Goal: Information Seeking & Learning: Learn about a topic

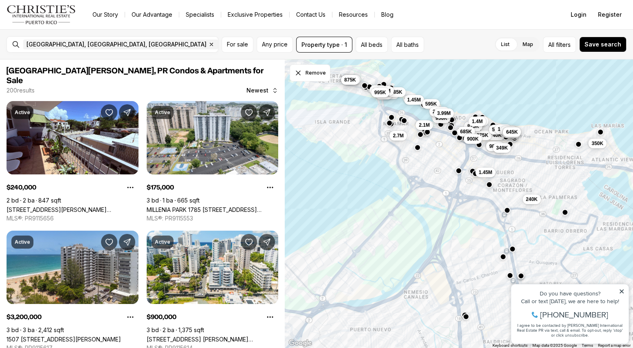
drag, startPoint x: 432, startPoint y: 154, endPoint x: 441, endPoint y: 160, distance: 10.6
click at [441, 160] on div "1.48M 740K 975K 585K 1.45M 240K 350K 2.7M 1.45M 2.1M 985K 349K 1.5M 3M 825K 1.4…" at bounding box center [459, 203] width 348 height 289
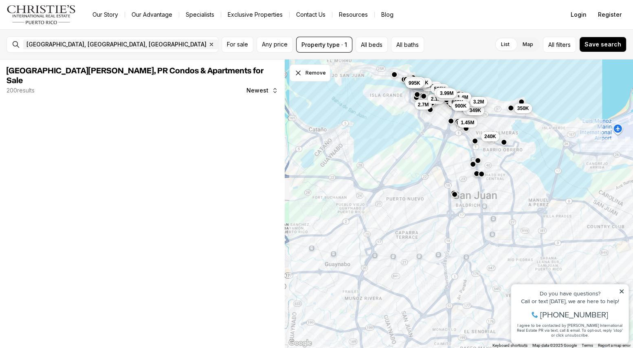
drag, startPoint x: 487, startPoint y: 213, endPoint x: 458, endPoint y: 163, distance: 57.5
click at [458, 163] on div "740K 975K 585K 1.45M 240K 350K 2.7M 1.45M 2.1M 985K 349K 1.5M 3M 825K 1.4M 3.2M…" at bounding box center [459, 203] width 348 height 289
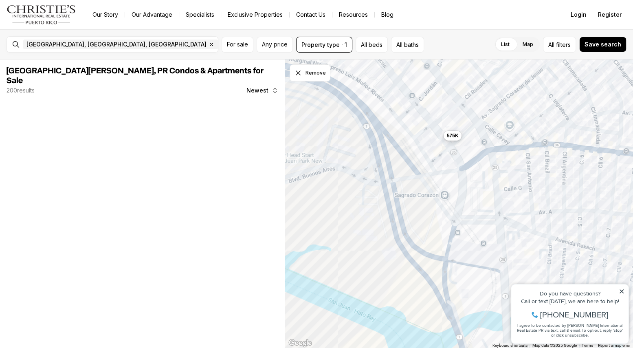
click at [451, 134] on span "575K" at bounding box center [452, 135] width 12 height 7
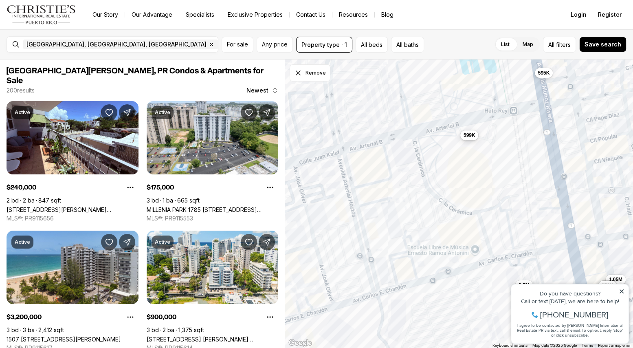
click at [468, 133] on span "599K" at bounding box center [469, 134] width 12 height 7
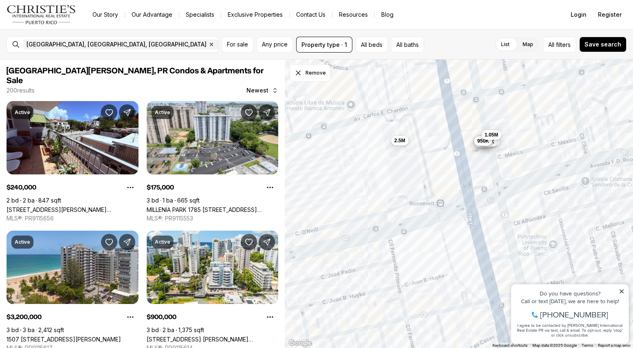
drag, startPoint x: 482, startPoint y: 167, endPoint x: 482, endPoint y: 155, distance: 11.8
click at [482, 155] on div "1.17M 2M 1.08M 825K 745K 950K 1.05M 2.5M" at bounding box center [459, 203] width 348 height 289
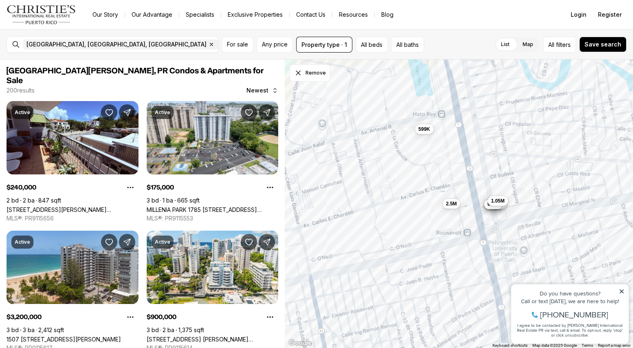
drag, startPoint x: 519, startPoint y: 138, endPoint x: 525, endPoint y: 196, distance: 57.8
click at [525, 196] on div "1.17M 2M 1.08M 825K 745K 950K 1.05M 2.5M 599K" at bounding box center [459, 203] width 348 height 289
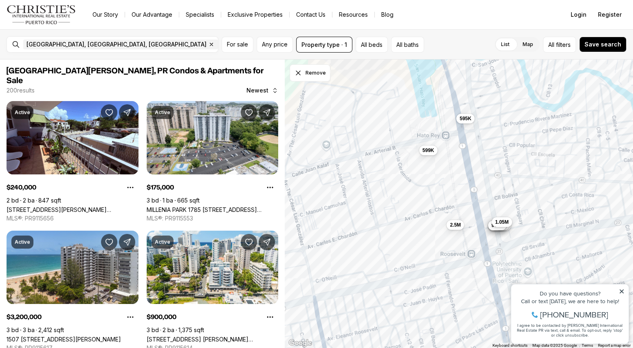
drag, startPoint x: 502, startPoint y: 153, endPoint x: 506, endPoint y: 175, distance: 22.8
click at [506, 175] on div "1.17M 2M 1.08M 825K 745K 950K 1.05M 2.5M 599K 595K" at bounding box center [459, 203] width 348 height 289
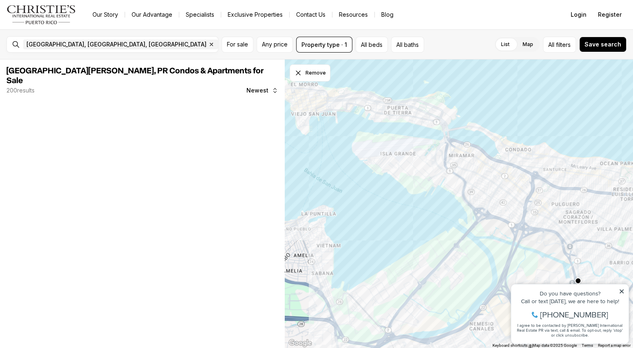
drag, startPoint x: 462, startPoint y: 138, endPoint x: 465, endPoint y: 163, distance: 25.0
click at [548, 269] on div "1.48M" at bounding box center [459, 203] width 348 height 289
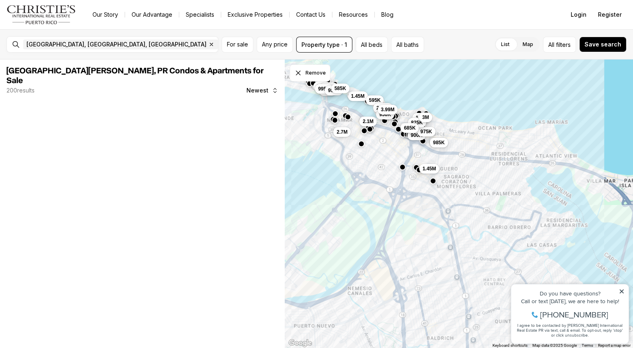
drag, startPoint x: 520, startPoint y: 201, endPoint x: 414, endPoint y: 155, distance: 116.5
click at [414, 155] on div "2.7M 900K 1.4M 975K 825K 685K 3M 985K 1.45M 1.5M 3.2M 2.7M 1.45M 995K 2.1M 950K…" at bounding box center [459, 203] width 348 height 289
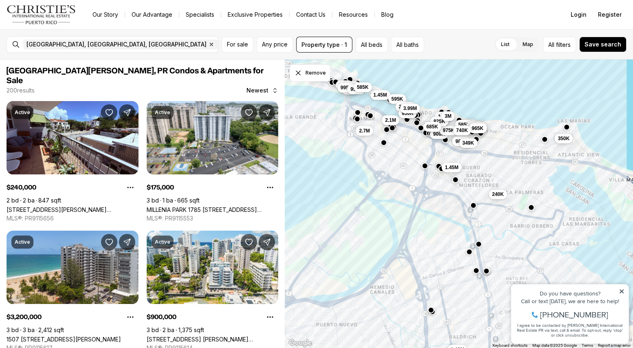
drag, startPoint x: 390, startPoint y: 159, endPoint x: 414, endPoint y: 158, distance: 23.6
click at [414, 158] on div "2.7M 900K 1.4M 975K 825K 685K 3M 985K 1.45M 1.5M 3.2M 2.7M 1.45M 995K 2.1M 950K…" at bounding box center [459, 203] width 348 height 289
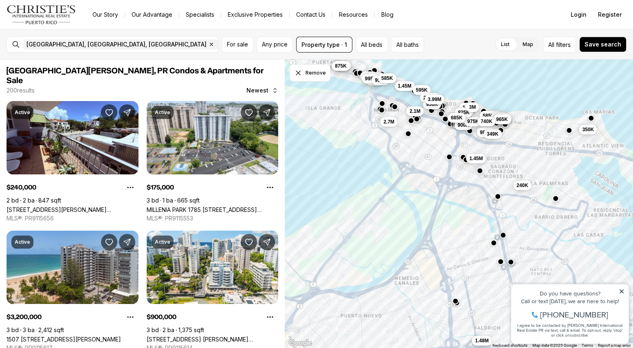
drag, startPoint x: 344, startPoint y: 141, endPoint x: 372, endPoint y: 133, distance: 29.5
click at [372, 133] on div "2.7M 900K 1.4M 975K 825K 685K 3M 985K 1.45M 1.5M 3.2M 2.7M 1.45M 995K 2.1M 950K…" at bounding box center [459, 203] width 348 height 289
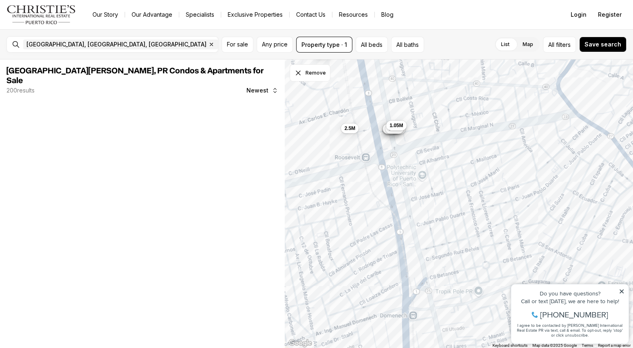
drag, startPoint x: 517, startPoint y: 255, endPoint x: 391, endPoint y: 145, distance: 166.7
click at [391, 145] on div "595K 1.17M 2M 2.5M 1.08M 599K 950K 745K 825K 1.05M" at bounding box center [459, 203] width 348 height 289
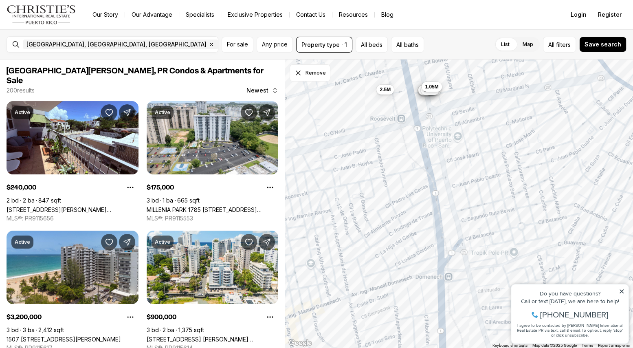
drag, startPoint x: 409, startPoint y: 208, endPoint x: 447, endPoint y: 171, distance: 53.3
click at [447, 171] on div "1.17M 2M 2.5M 1.08M 950K 745K 825K 1.05M" at bounding box center [459, 203] width 348 height 289
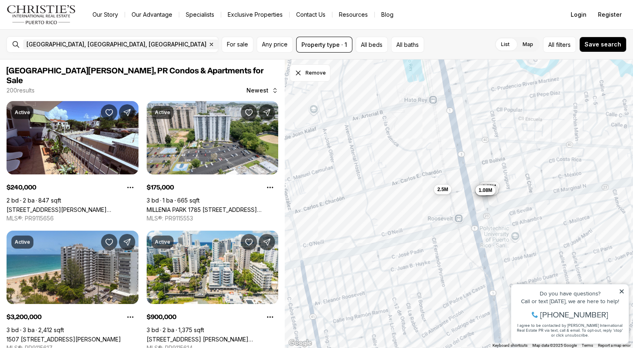
drag, startPoint x: 455, startPoint y: 126, endPoint x: 488, endPoint y: 236, distance: 114.4
click at [488, 236] on div "2.5M 1.05M 1.17M 825K 2M 745K 950K 1.08M" at bounding box center [459, 203] width 348 height 289
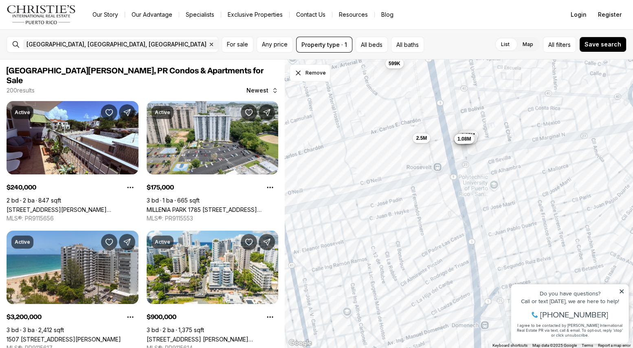
drag, startPoint x: 480, startPoint y: 215, endPoint x: 471, endPoint y: 182, distance: 34.7
click at [471, 182] on div "2.5M 1.05M 1.17M 825K 2M 745K 950K 1.08M 599K 595K" at bounding box center [459, 203] width 348 height 289
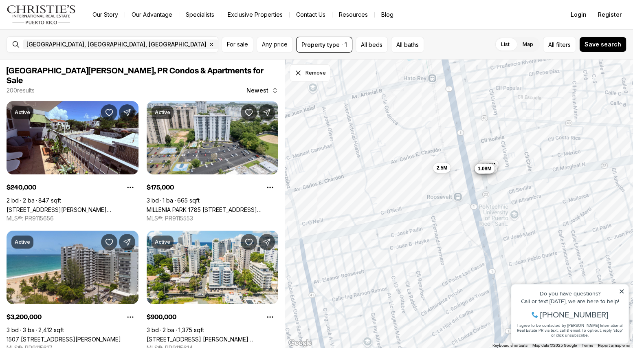
drag, startPoint x: 459, startPoint y: 190, endPoint x: 478, endPoint y: 221, distance: 36.2
click at [478, 221] on div "2.5M 1.05M 1.17M 825K 2M 745K 950K 1.08M" at bounding box center [459, 203] width 348 height 289
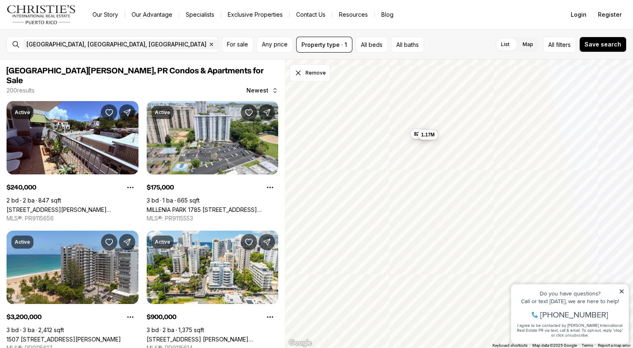
click at [428, 135] on span "1.17M" at bounding box center [426, 134] width 13 height 7
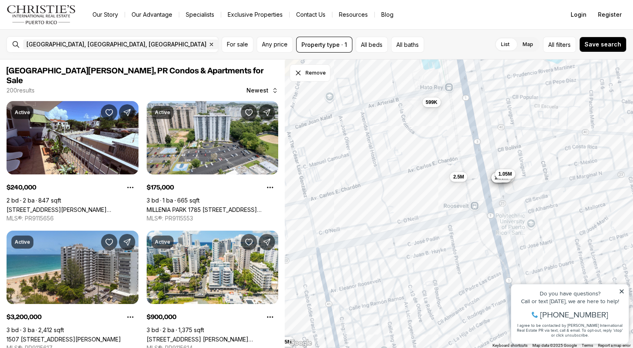
drag, startPoint x: 536, startPoint y: 169, endPoint x: 522, endPoint y: 180, distance: 17.6
click at [522, 180] on div "1.17M 825K 2M 745K 950K 1.08M 2.5M 1.05M 599K 1.45M" at bounding box center [459, 203] width 348 height 289
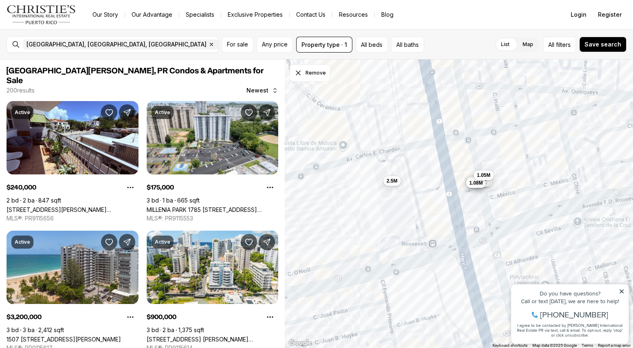
drag, startPoint x: 438, startPoint y: 103, endPoint x: 442, endPoint y: 140, distance: 36.9
click at [442, 142] on div "1.17M 825K 2M 745K 950K 1.08M 1.05M 2.5M" at bounding box center [459, 203] width 348 height 289
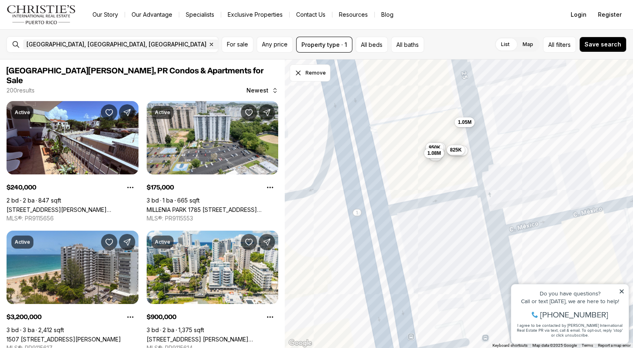
click at [455, 149] on span "825K" at bounding box center [455, 149] width 12 height 7
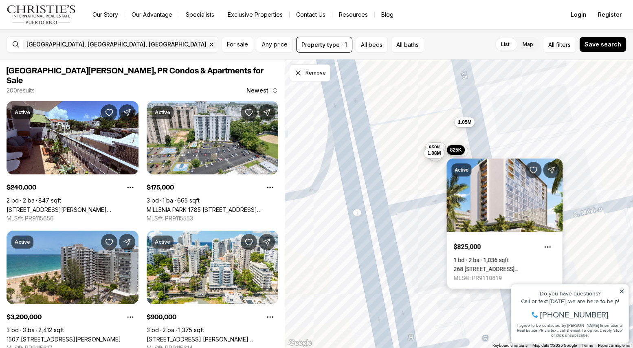
click at [519, 265] on link "268 AVENIDA JUAN PONCE DE LEON #1602, SAN JUAN PR, 00917" at bounding box center [504, 268] width 102 height 7
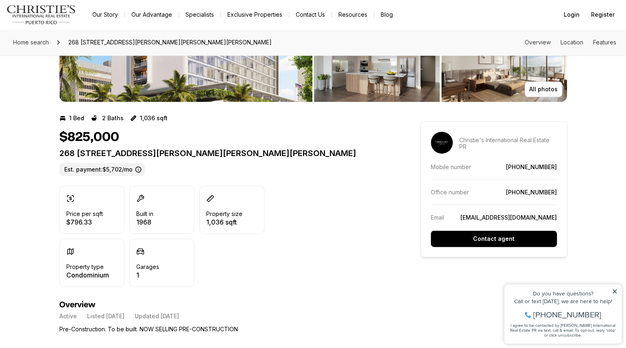
scroll to position [122, 0]
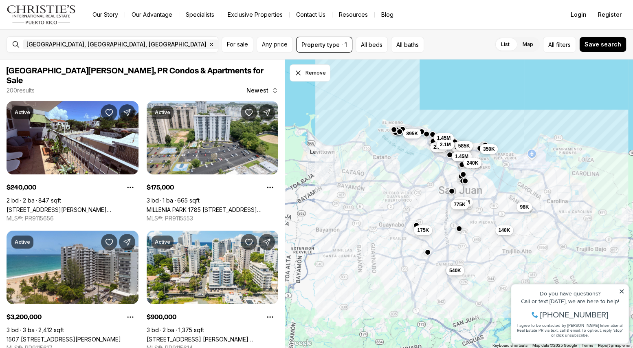
drag, startPoint x: 112, startPoint y: 37, endPoint x: -107, endPoint y: 33, distance: 219.0
click at [0, 33] on html "Go to: Homepage Our Story Our Advantage Specialists Exclusive Properties Contac…" at bounding box center [316, 174] width 633 height 348
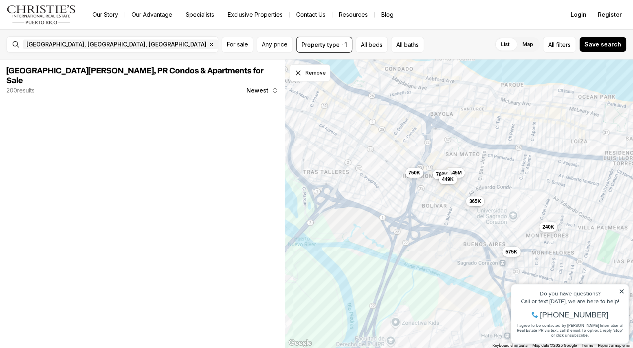
drag, startPoint x: 405, startPoint y: 127, endPoint x: 442, endPoint y: 199, distance: 80.5
click at [442, 199] on div "365K 575K 240K 1.45M 769K 449K 750K" at bounding box center [459, 203] width 348 height 289
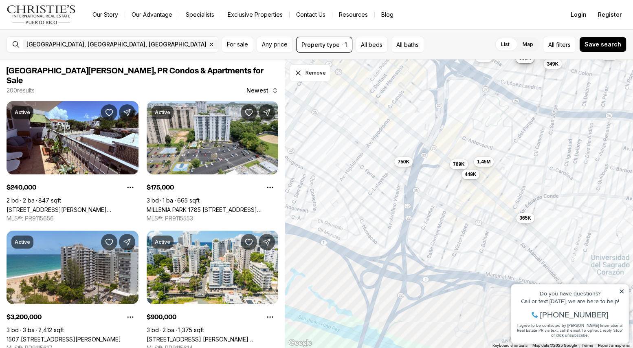
drag, startPoint x: 480, startPoint y: 156, endPoint x: 470, endPoint y: 147, distance: 13.6
click at [470, 147] on div "365K 575K 1.45M 769K 449K 750K 985K 475K 899K 935K 349K 740K 349K" at bounding box center [459, 203] width 348 height 289
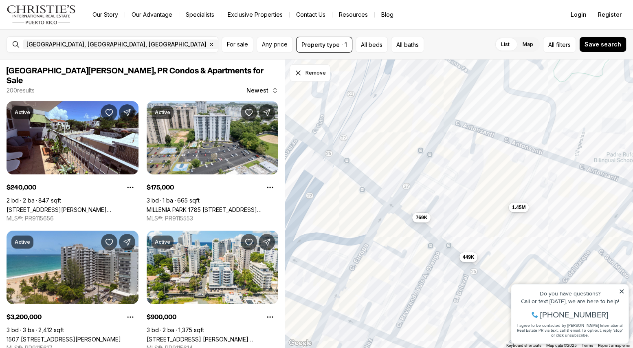
click at [470, 258] on span "449K" at bounding box center [468, 256] width 12 height 7
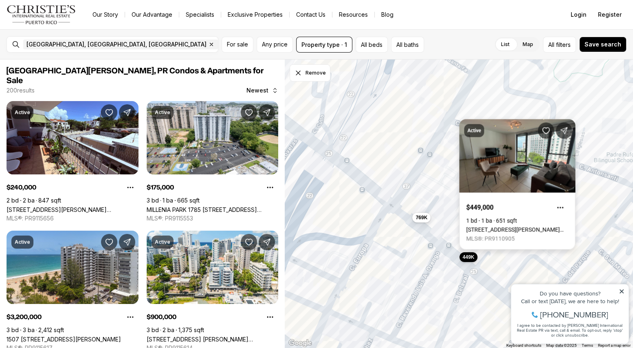
click at [512, 226] on link "1511 PONCE DE LEON AVE #272, SANTURCE PR, 00909" at bounding box center [517, 229] width 102 height 7
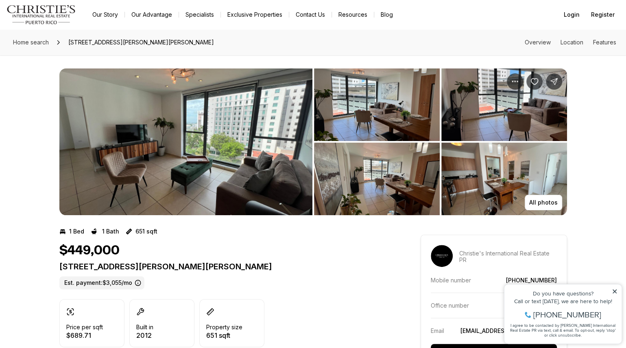
click at [161, 135] on img "View image gallery" at bounding box center [185, 141] width 253 height 147
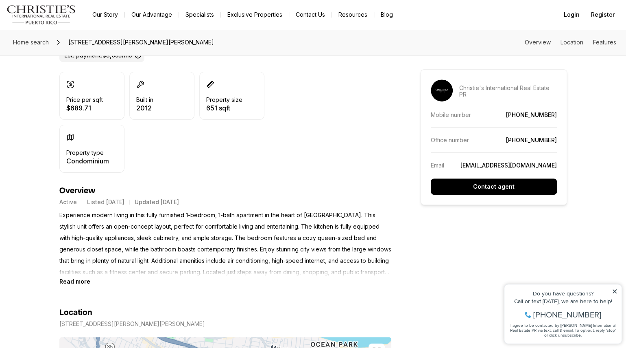
scroll to position [122, 0]
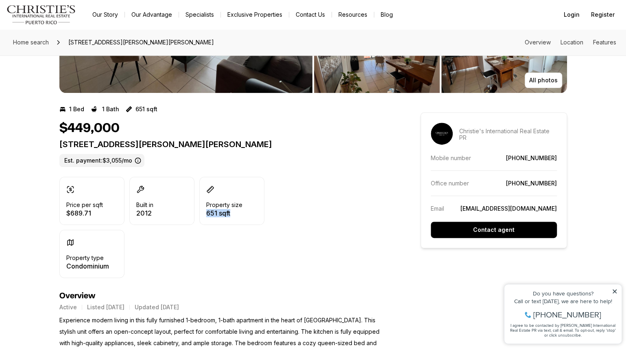
drag, startPoint x: 209, startPoint y: 243, endPoint x: 244, endPoint y: 249, distance: 35.9
click at [244, 249] on div "Price per sqft $689.71 Built in 2012 Property size 651 sqft Property type Condo…" at bounding box center [161, 227] width 205 height 101
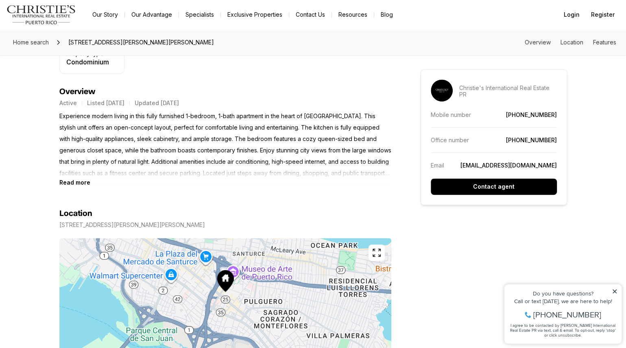
scroll to position [41, 0]
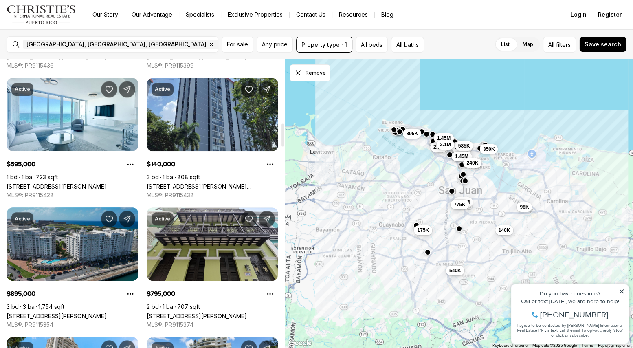
scroll to position [855, 0]
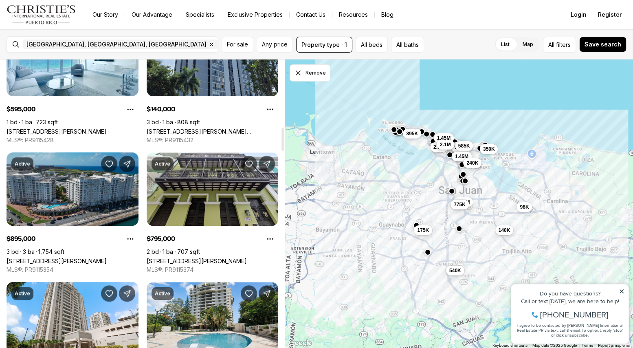
click at [68, 257] on link "[STREET_ADDRESS][PERSON_NAME]" at bounding box center [57, 260] width 100 height 7
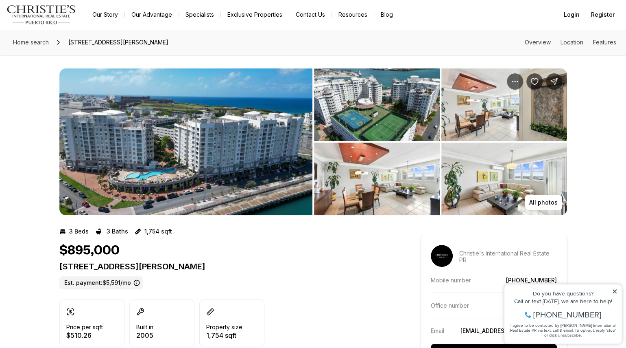
click at [440, 185] on img "View image gallery" at bounding box center [377, 178] width 126 height 72
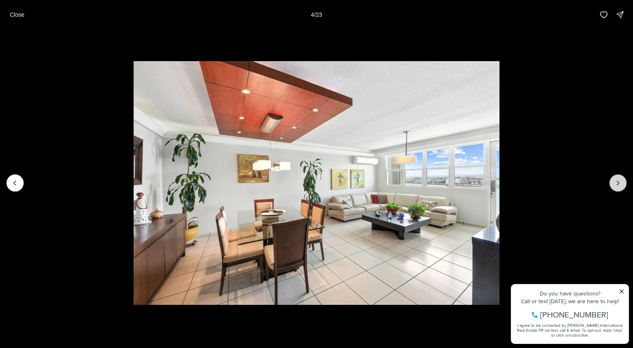
click at [616, 181] on icon "Next slide" at bounding box center [617, 183] width 8 height 8
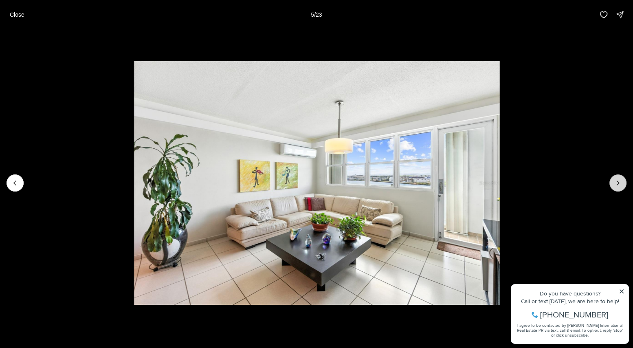
click at [616, 181] on icon "Next slide" at bounding box center [617, 183] width 8 height 8
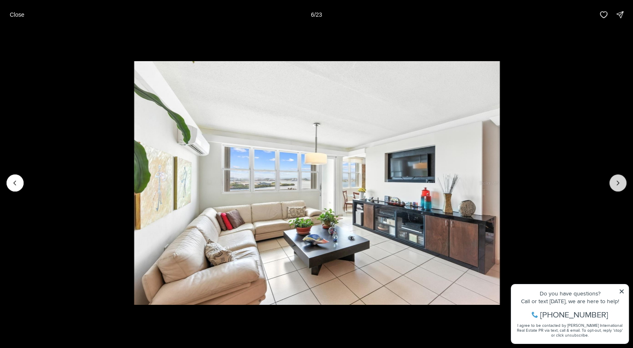
click at [616, 181] on icon "Next slide" at bounding box center [617, 183] width 8 height 8
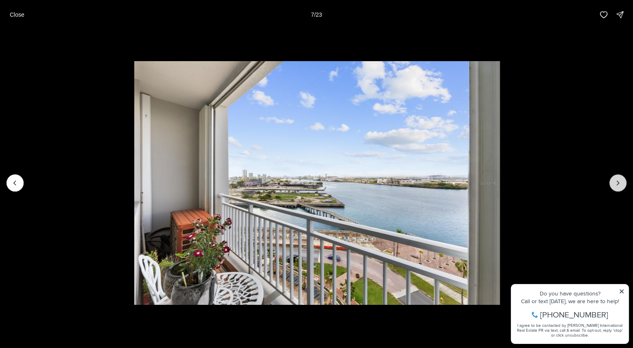
click at [619, 180] on icon "Next slide" at bounding box center [617, 183] width 8 height 8
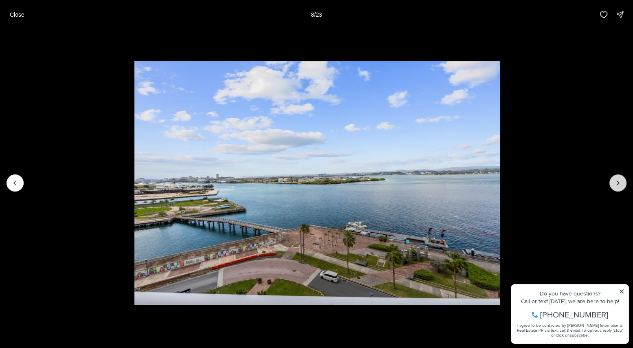
click at [619, 180] on icon "Next slide" at bounding box center [617, 183] width 8 height 8
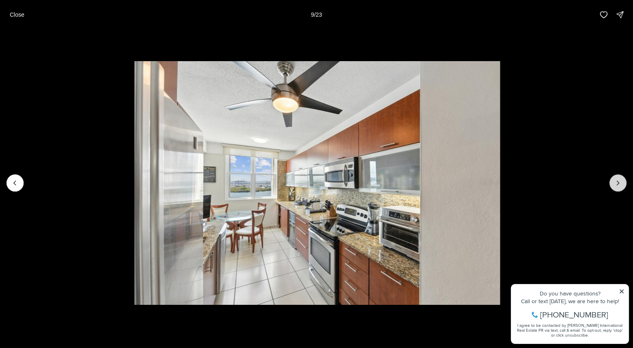
click at [620, 181] on icon "Next slide" at bounding box center [617, 183] width 8 height 8
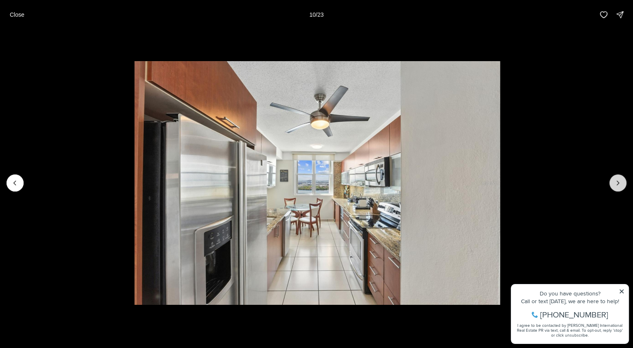
click at [617, 181] on icon "Next slide" at bounding box center [617, 183] width 8 height 8
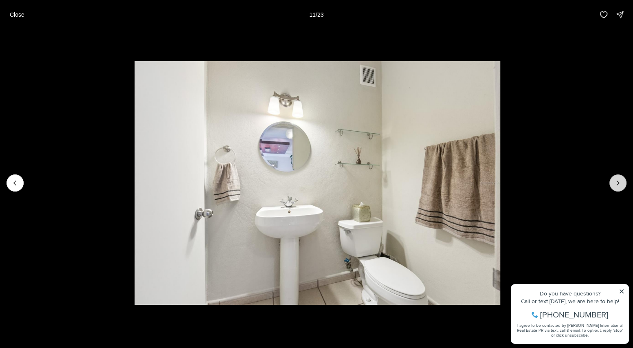
click at [617, 182] on icon "Next slide" at bounding box center [618, 183] width 2 height 4
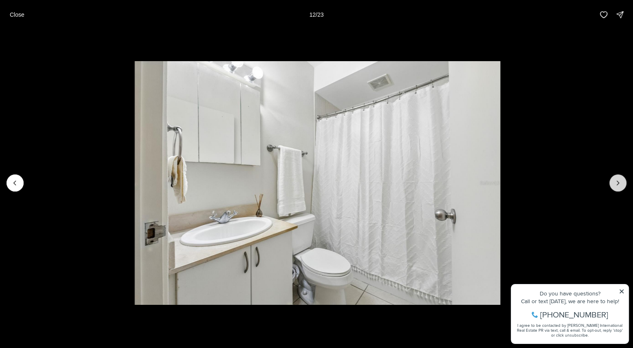
click at [617, 182] on icon "Next slide" at bounding box center [618, 183] width 2 height 4
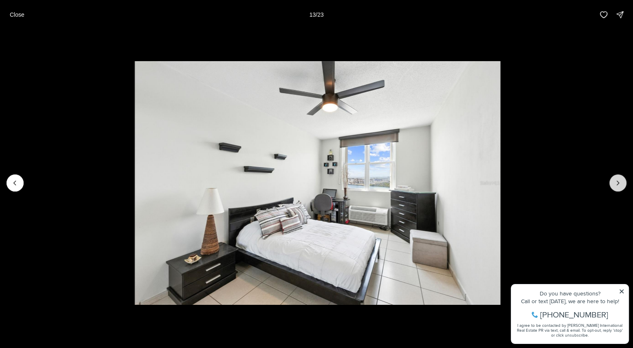
click at [613, 184] on button "Next slide" at bounding box center [617, 182] width 17 height 17
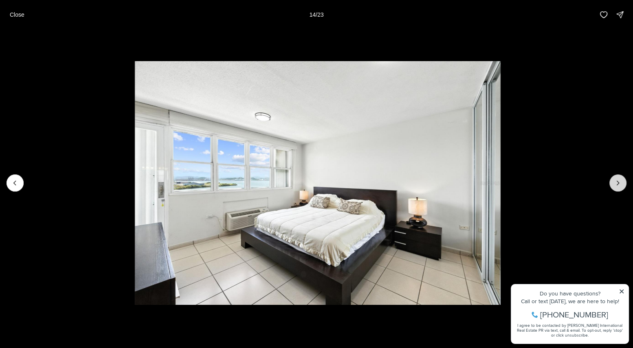
click at [613, 184] on button "Next slide" at bounding box center [617, 182] width 17 height 17
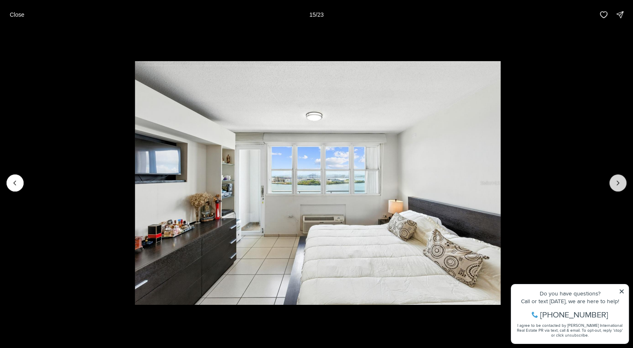
click at [613, 184] on button "Next slide" at bounding box center [617, 182] width 17 height 17
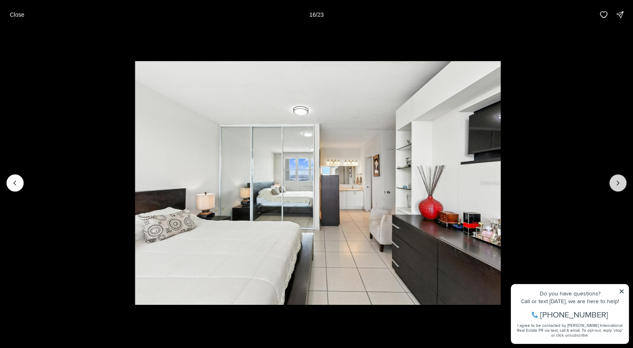
click at [613, 184] on button "Next slide" at bounding box center [617, 182] width 17 height 17
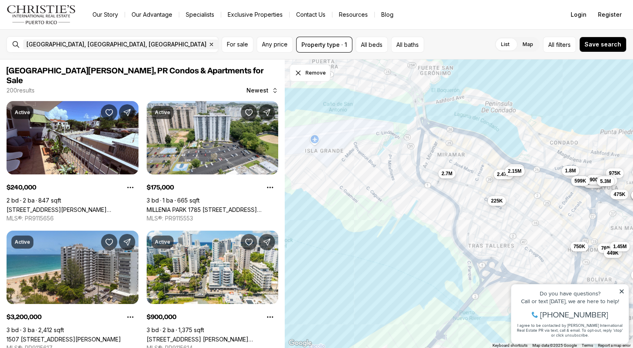
drag, startPoint x: 429, startPoint y: 145, endPoint x: 481, endPoint y: 252, distance: 118.3
click at [481, 252] on div "1.9M 740K 365K 975K 769K 475K 449K 1.45M 3.88M 599K 2.5M 3.7M 349K 5.2M 575K 59…" at bounding box center [459, 203] width 348 height 289
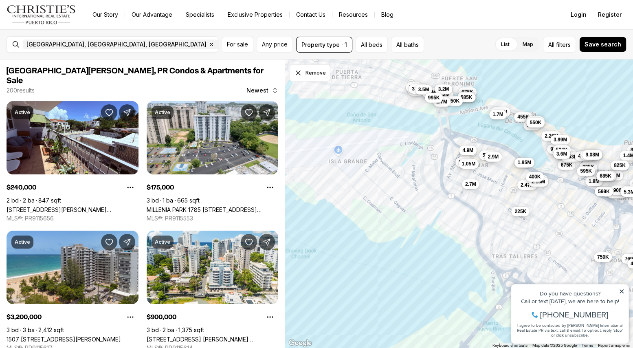
drag, startPoint x: 464, startPoint y: 215, endPoint x: 487, endPoint y: 225, distance: 25.2
click at [487, 225] on div "740K 365K 975K 769K 475K 449K 1.45M 2.7M 225K 750K 6.75M 2.55M 935K 899K 985K 1…" at bounding box center [459, 203] width 348 height 289
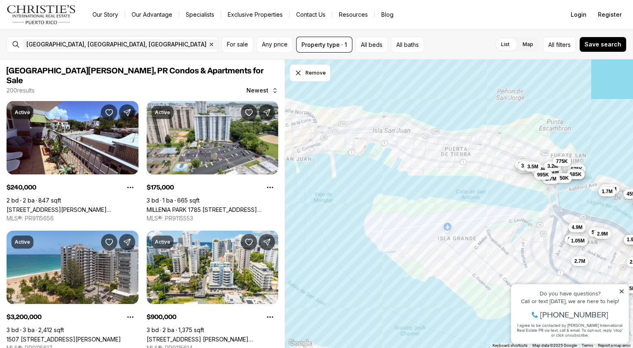
drag, startPoint x: 393, startPoint y: 140, endPoint x: 414, endPoint y: 157, distance: 27.5
click at [508, 224] on div "975K 769K 449K 2.7M 225K 750K 6.75M 2.55M 1.8M 900K 4.88M 599K 5.3M 3.5M 2.47M …" at bounding box center [459, 203] width 348 height 289
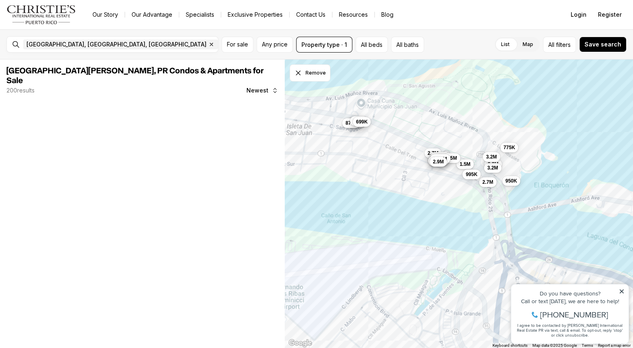
drag, startPoint x: 543, startPoint y: 172, endPoint x: 411, endPoint y: 161, distance: 131.9
click at [411, 161] on div "2.7M 3.58M 3.2M 1.5M 3.5M 3.2M 950K 3.2M 2.7M 995K 775K 885K 760K 875K 899K 699…" at bounding box center [459, 203] width 348 height 289
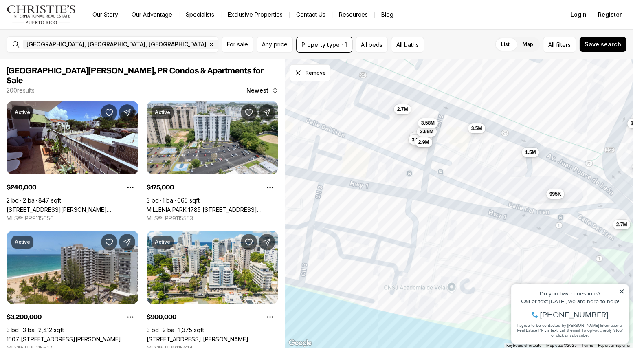
drag, startPoint x: 387, startPoint y: 164, endPoint x: 470, endPoint y: 192, distance: 87.8
click at [470, 192] on div "1.5M 2.7M 995K 3.2M 3.35M 5.1M 950K 3.25M 3.2M 3.95M 2.9M 2.7M 3.58M 3.5M 3.2M" at bounding box center [459, 203] width 348 height 289
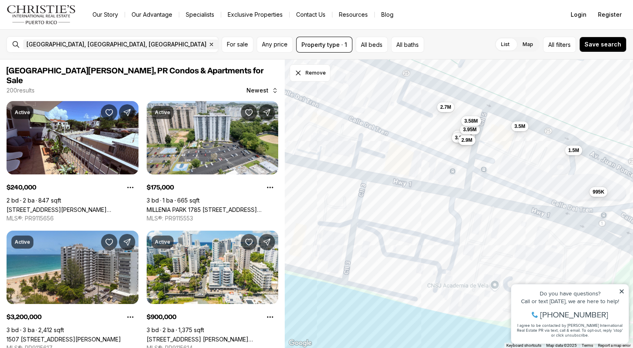
drag, startPoint x: 388, startPoint y: 175, endPoint x: 436, endPoint y: 182, distance: 48.5
click at [436, 182] on div "1.5M 3.35M 5.1M 3.25M 3.95M 2.9M 3.58M 3.5M 3.2M 2.7M 995K 3.2M 2.7M 3.2M" at bounding box center [459, 203] width 348 height 289
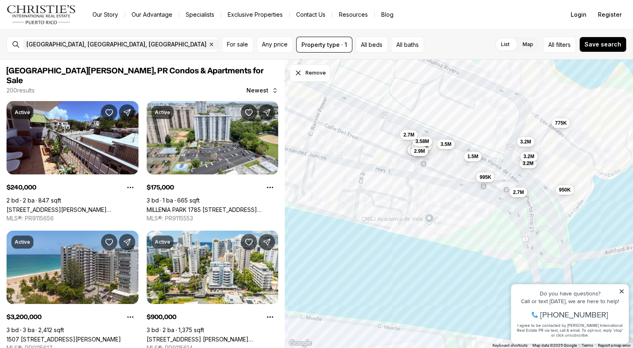
drag, startPoint x: 508, startPoint y: 200, endPoint x: 480, endPoint y: 194, distance: 29.6
click at [480, 193] on div "1.5M 3.35M 5.1M 3.25M 3.95M 2.9M 3.58M 3.5M 995K 2.7M 3.2M 2.7M 950K 3.2M 699K …" at bounding box center [459, 203] width 348 height 289
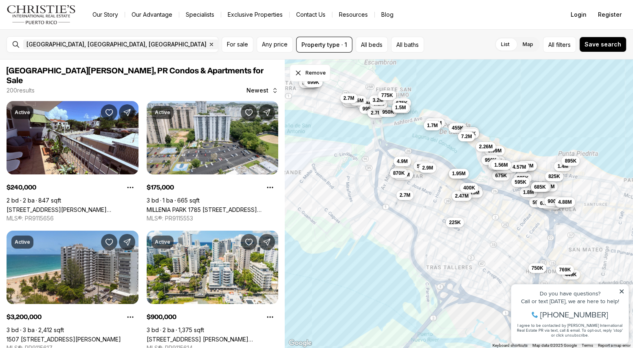
drag, startPoint x: 437, startPoint y: 219, endPoint x: 366, endPoint y: 140, distance: 105.8
click at [366, 140] on div "1.5M 5.1M 3.58M 3.5M 995K 2.7M 3.2M 2.7M 950K 3.2M 3.2M 775K 585K 675K 849K 1.5…" at bounding box center [459, 203] width 348 height 289
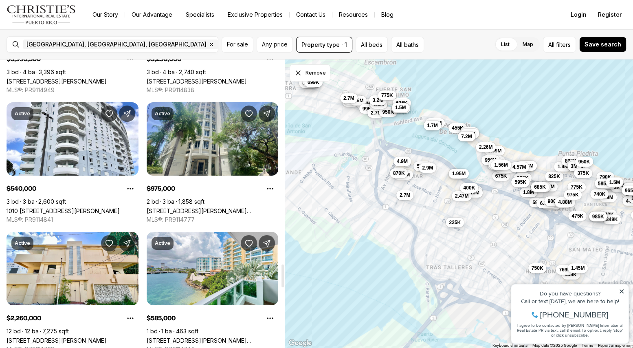
scroll to position [2564, 0]
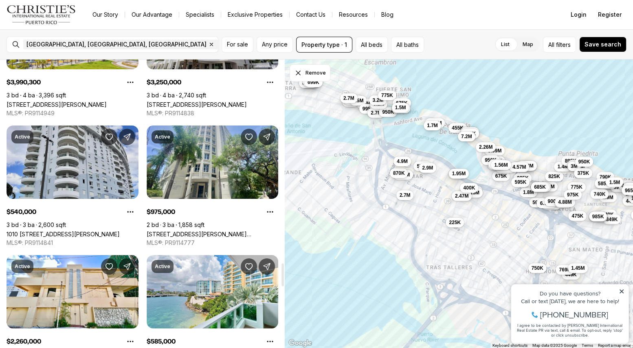
click at [85, 230] on link "1010 [STREET_ADDRESS][PERSON_NAME]" at bounding box center [63, 233] width 113 height 7
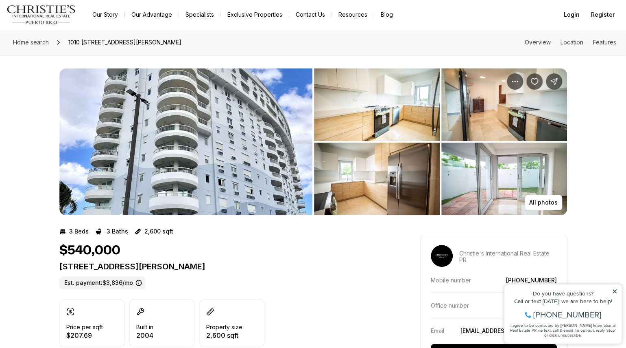
click at [371, 123] on img "View image gallery" at bounding box center [377, 104] width 126 height 72
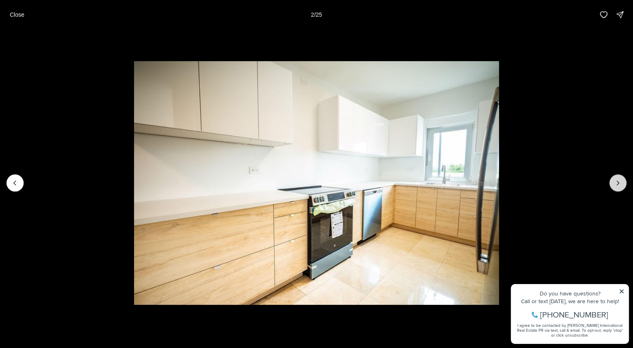
click at [617, 182] on icon "Next slide" at bounding box center [617, 183] width 8 height 8
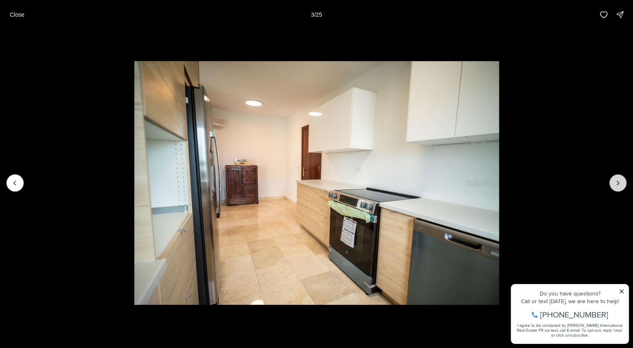
click at [617, 182] on icon "Next slide" at bounding box center [617, 183] width 8 height 8
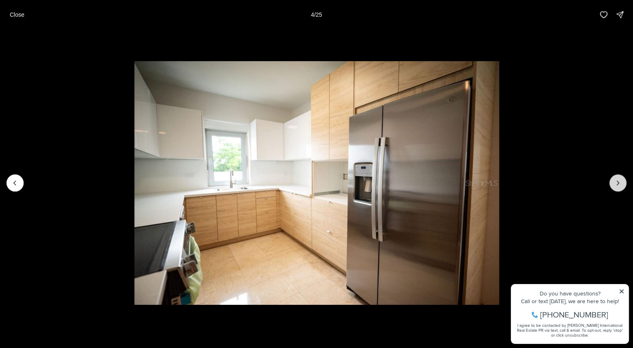
click at [617, 182] on icon "Next slide" at bounding box center [617, 183] width 8 height 8
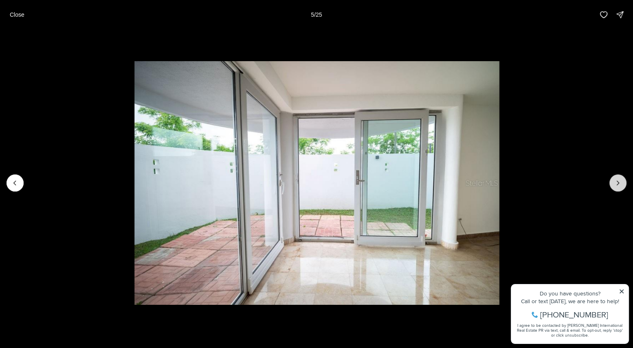
click at [617, 182] on icon "Next slide" at bounding box center [617, 183] width 8 height 8
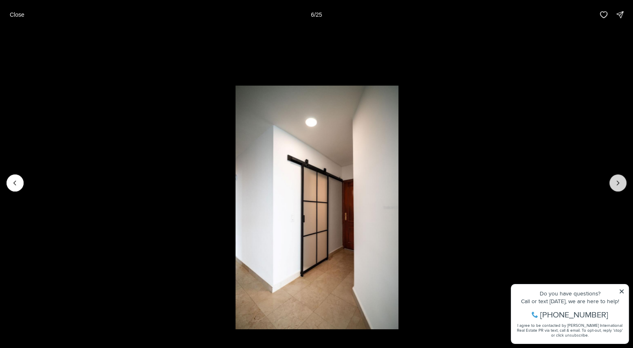
click at [617, 182] on icon "Next slide" at bounding box center [617, 183] width 8 height 8
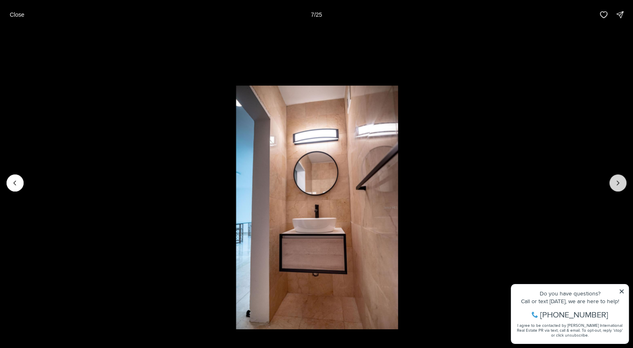
click at [617, 182] on icon "Next slide" at bounding box center [617, 183] width 8 height 8
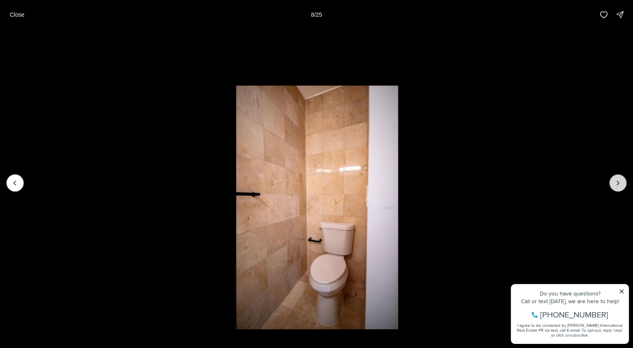
click at [617, 182] on icon "Next slide" at bounding box center [617, 183] width 8 height 8
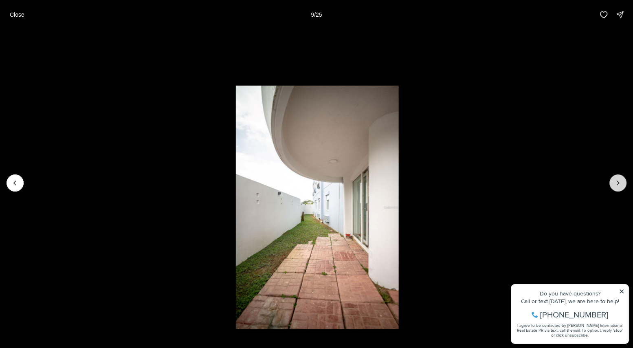
click at [617, 182] on icon "Next slide" at bounding box center [617, 183] width 8 height 8
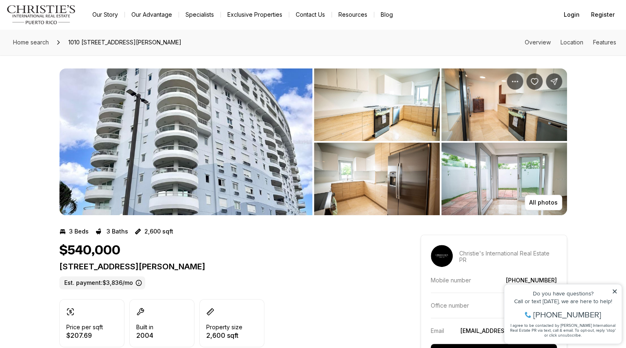
click at [381, 106] on img "View image gallery" at bounding box center [377, 104] width 126 height 72
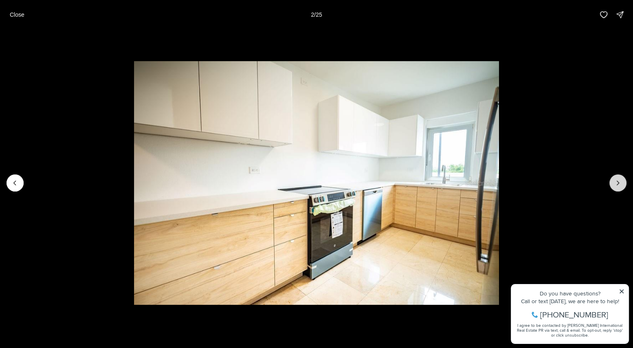
click at [618, 186] on icon "Next slide" at bounding box center [617, 183] width 8 height 8
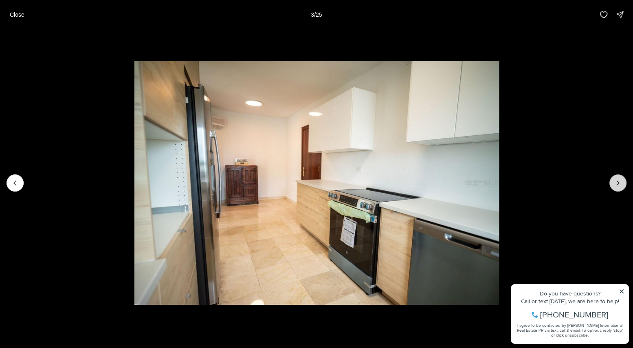
click at [618, 186] on icon "Next slide" at bounding box center [617, 183] width 8 height 8
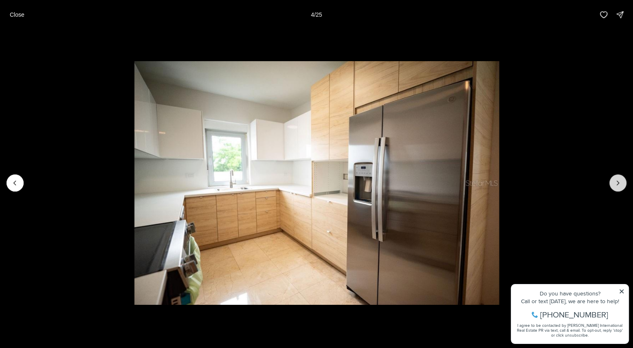
click at [618, 186] on icon "Next slide" at bounding box center [617, 183] width 8 height 8
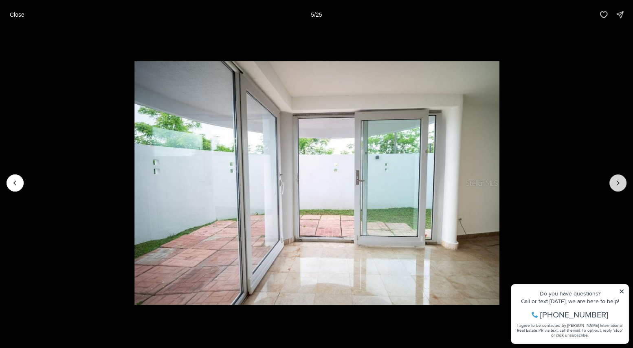
click at [618, 186] on icon "Next slide" at bounding box center [617, 183] width 8 height 8
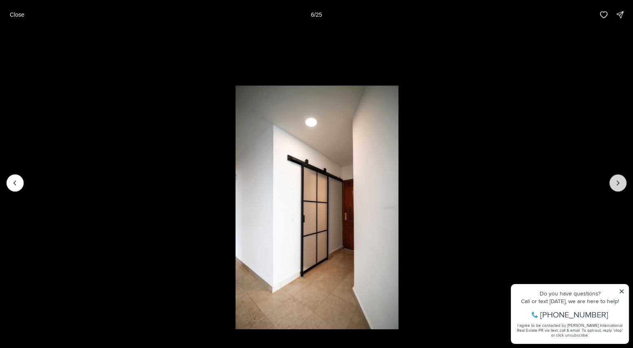
click at [618, 186] on icon "Next slide" at bounding box center [617, 183] width 8 height 8
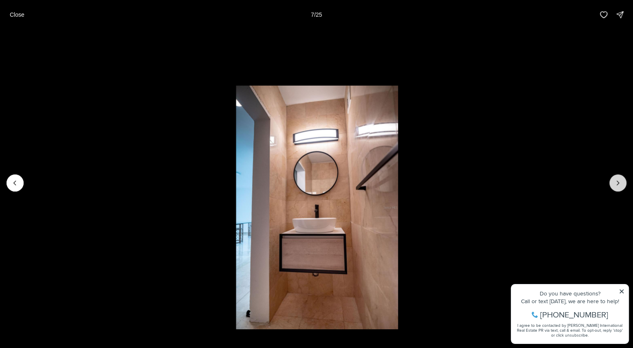
click at [618, 186] on icon "Next slide" at bounding box center [617, 183] width 8 height 8
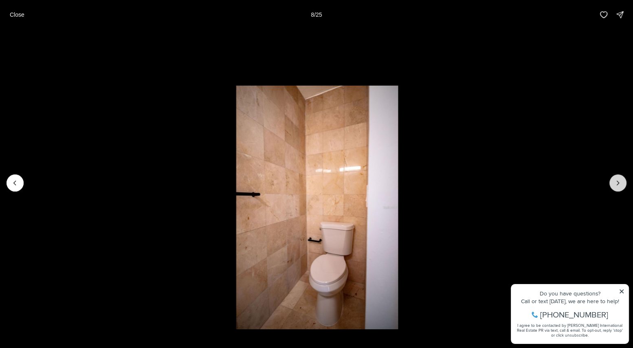
click at [618, 186] on icon "Next slide" at bounding box center [617, 183] width 8 height 8
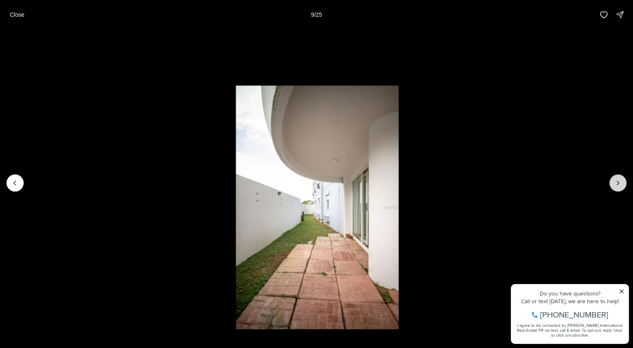
click at [618, 186] on icon "Next slide" at bounding box center [617, 183] width 8 height 8
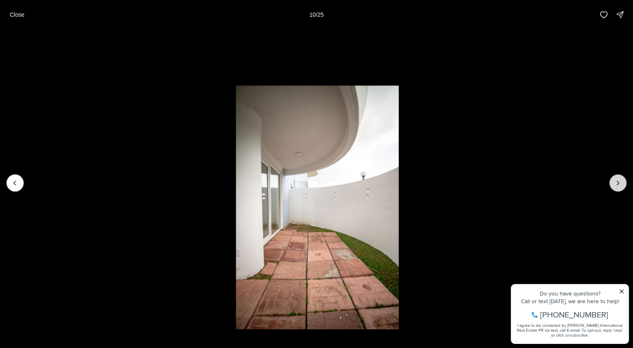
click at [618, 186] on icon "Next slide" at bounding box center [617, 183] width 8 height 8
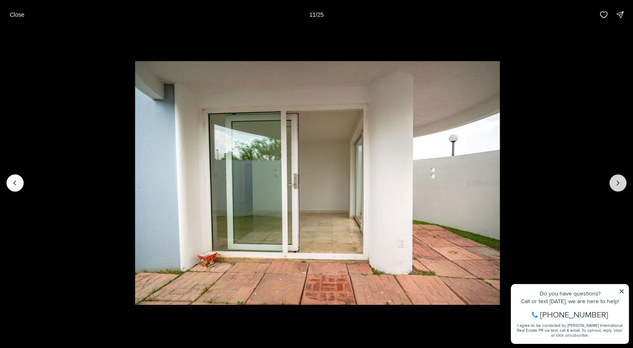
click at [618, 186] on icon "Next slide" at bounding box center [617, 183] width 8 height 8
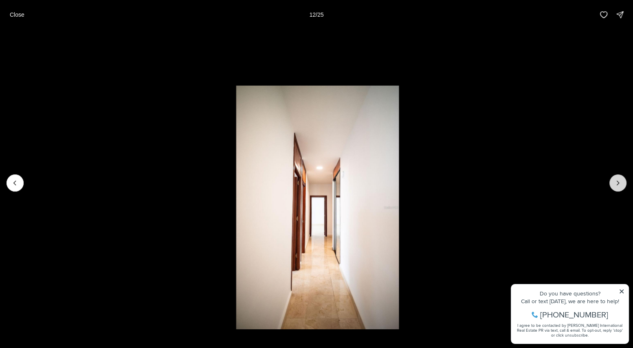
click at [618, 186] on icon "Next slide" at bounding box center [617, 183] width 8 height 8
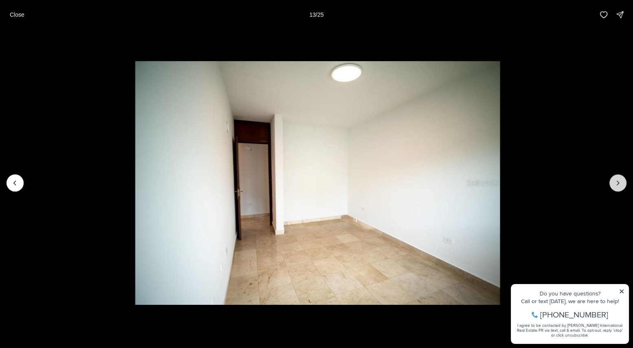
click at [618, 186] on icon "Next slide" at bounding box center [617, 183] width 8 height 8
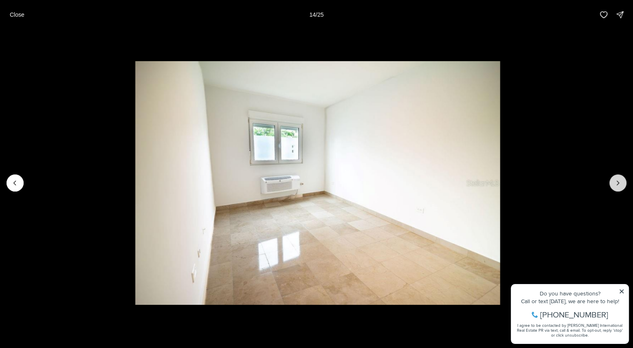
click at [618, 186] on icon "Next slide" at bounding box center [617, 183] width 8 height 8
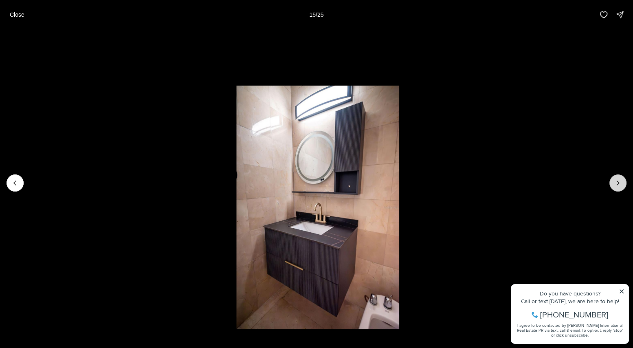
click at [618, 186] on icon "Next slide" at bounding box center [617, 183] width 8 height 8
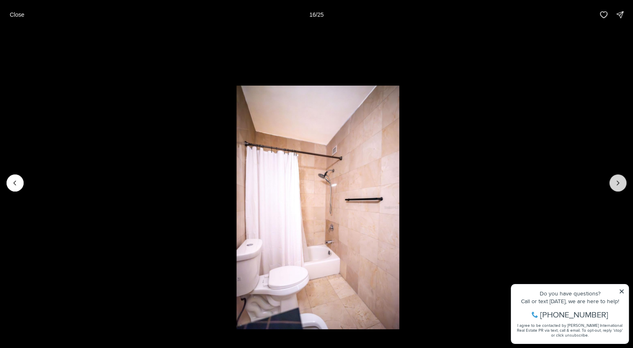
click at [618, 186] on icon "Next slide" at bounding box center [617, 183] width 8 height 8
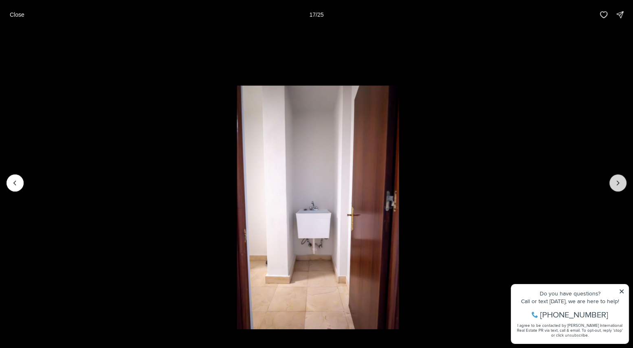
click at [618, 186] on icon "Next slide" at bounding box center [617, 183] width 8 height 8
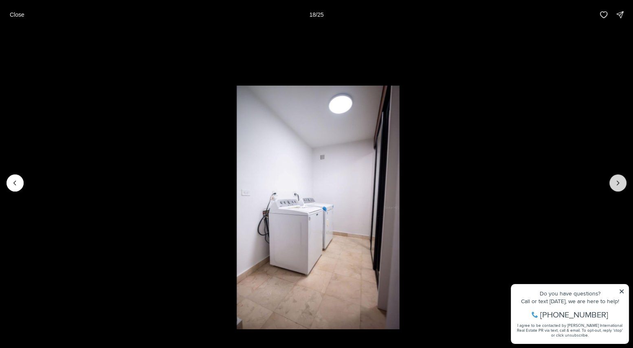
click at [618, 186] on icon "Next slide" at bounding box center [617, 183] width 8 height 8
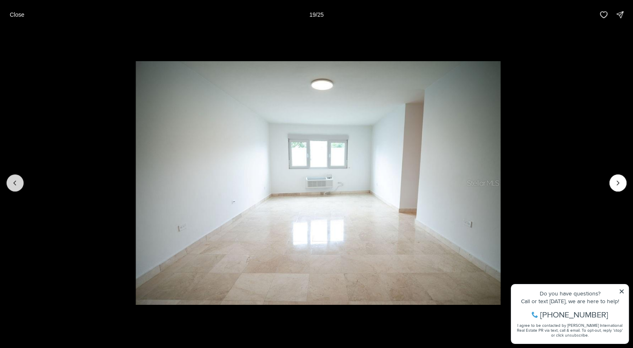
click at [15, 181] on icon "Previous slide" at bounding box center [15, 183] width 8 height 8
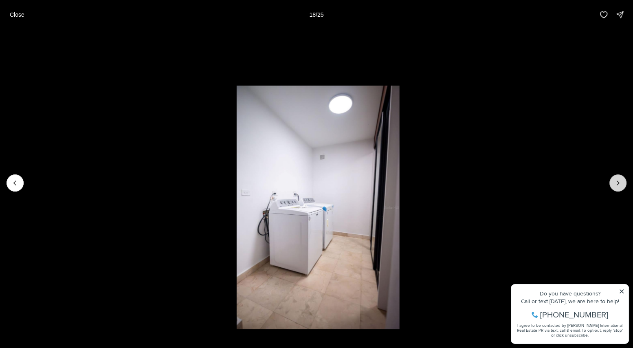
click at [614, 180] on icon "Next slide" at bounding box center [617, 183] width 8 height 8
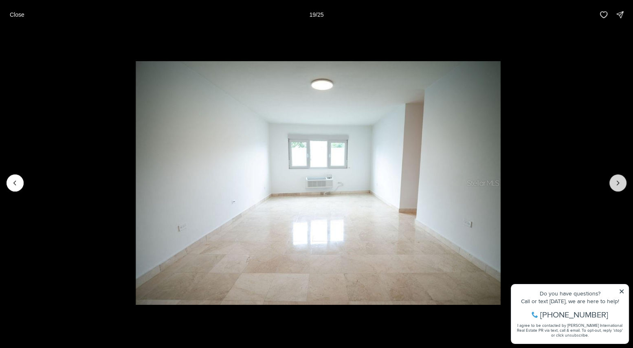
click at [614, 180] on icon "Next slide" at bounding box center [617, 183] width 8 height 8
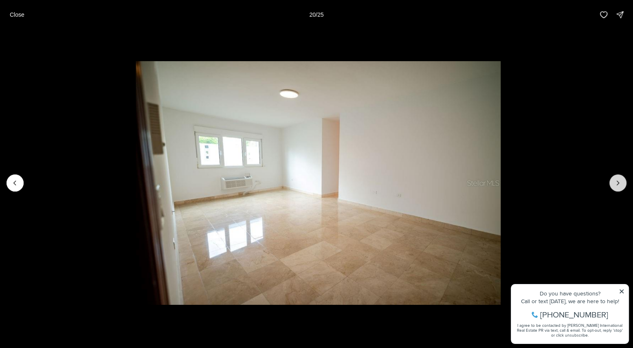
click at [614, 180] on icon "Next slide" at bounding box center [617, 183] width 8 height 8
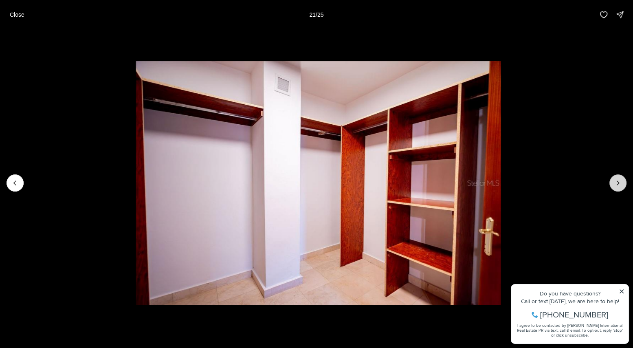
click at [614, 180] on icon "Next slide" at bounding box center [617, 183] width 8 height 8
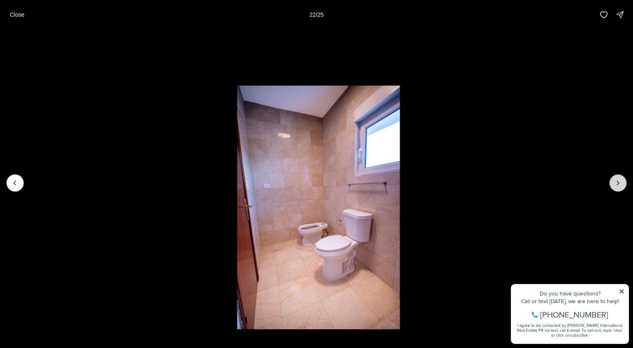
click at [614, 180] on icon "Next slide" at bounding box center [617, 183] width 8 height 8
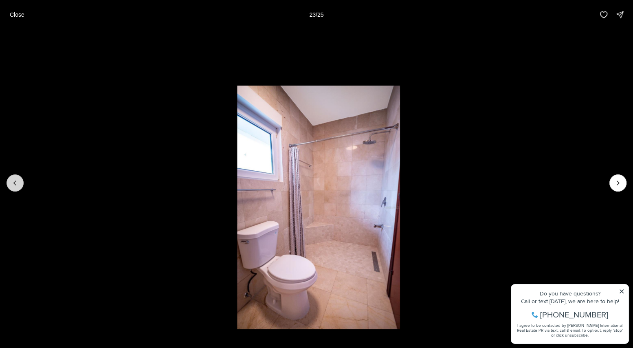
click at [18, 180] on icon "Previous slide" at bounding box center [15, 183] width 8 height 8
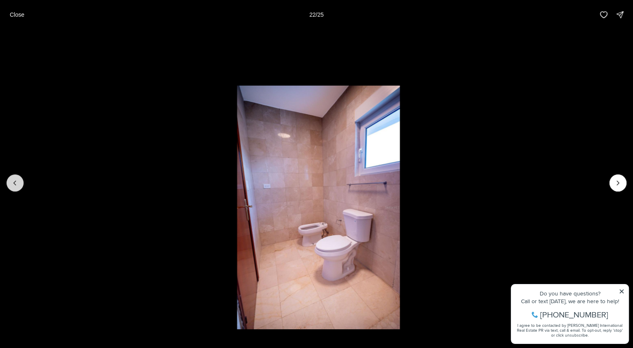
click at [18, 180] on icon "Previous slide" at bounding box center [15, 183] width 8 height 8
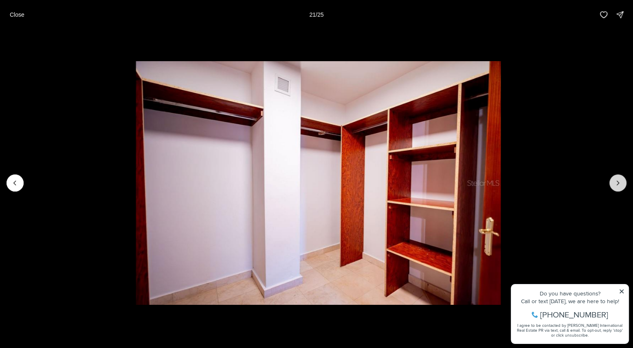
click at [620, 182] on icon "Next slide" at bounding box center [617, 183] width 8 height 8
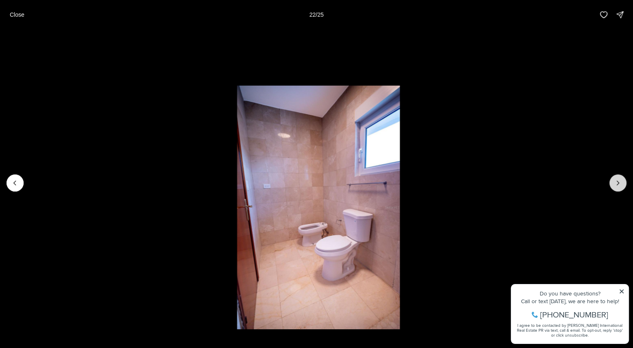
click at [618, 179] on icon "Next slide" at bounding box center [617, 183] width 8 height 8
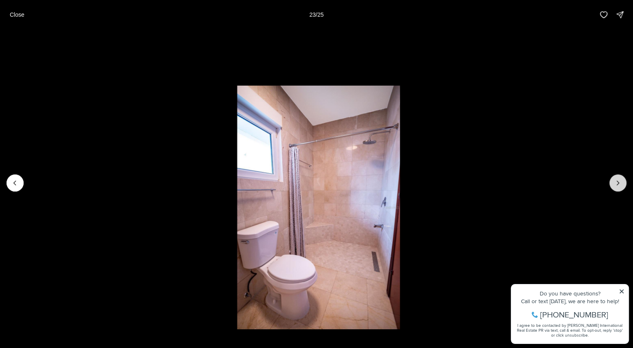
click at [619, 181] on icon "Next slide" at bounding box center [617, 183] width 8 height 8
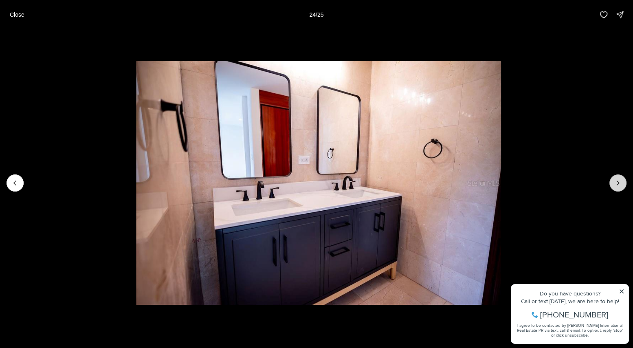
click at [619, 181] on icon "Next slide" at bounding box center [617, 183] width 8 height 8
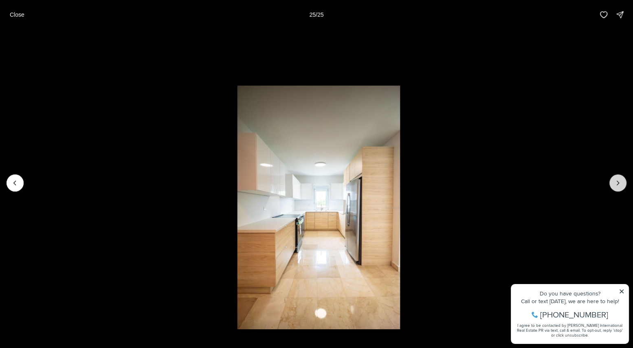
click at [619, 181] on div at bounding box center [617, 182] width 17 height 17
click at [615, 183] on div at bounding box center [617, 182] width 17 height 17
click at [615, 182] on div at bounding box center [617, 182] width 17 height 17
click at [9, 183] on button "Previous slide" at bounding box center [15, 182] width 17 height 17
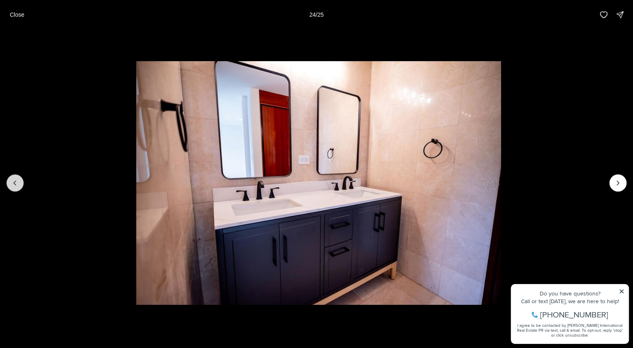
click at [9, 183] on button "Previous slide" at bounding box center [15, 182] width 17 height 17
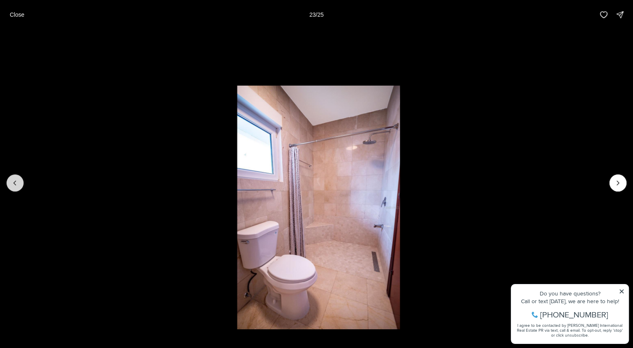
click at [9, 183] on button "Previous slide" at bounding box center [15, 182] width 17 height 17
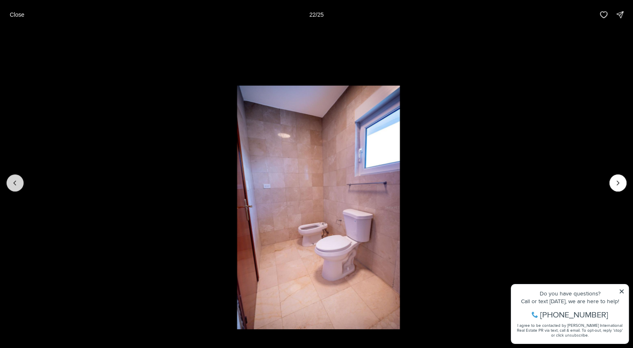
click at [9, 183] on button "Previous slide" at bounding box center [15, 182] width 17 height 17
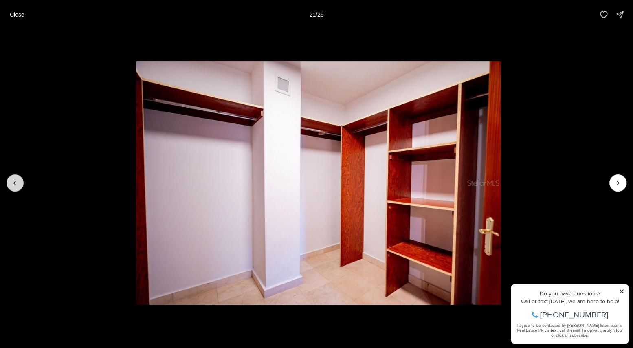
click at [9, 183] on button "Previous slide" at bounding box center [15, 182] width 17 height 17
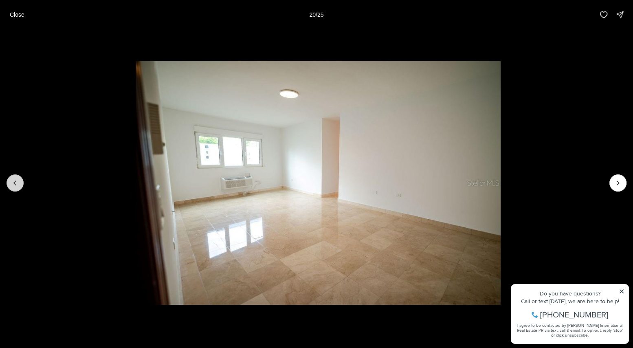
click at [9, 183] on button "Previous slide" at bounding box center [15, 182] width 17 height 17
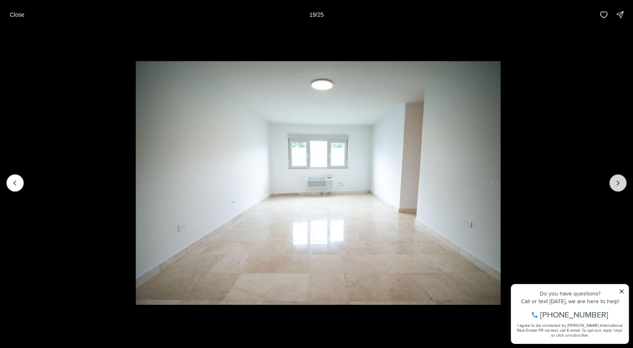
click at [619, 181] on icon "Next slide" at bounding box center [617, 183] width 8 height 8
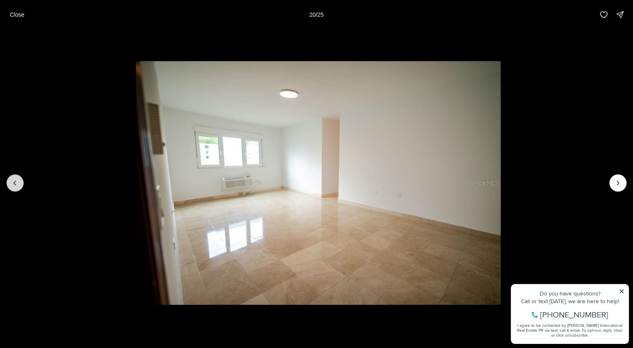
click at [11, 180] on icon "Previous slide" at bounding box center [15, 183] width 8 height 8
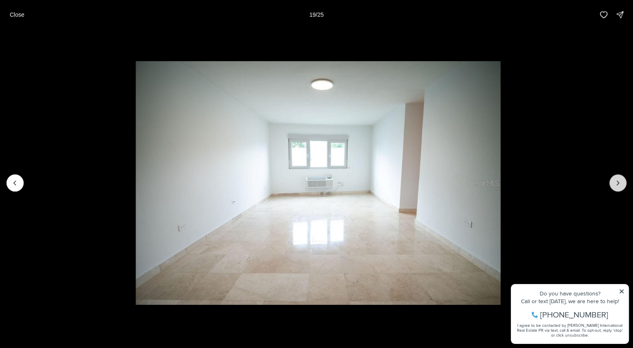
click at [617, 182] on icon "Next slide" at bounding box center [617, 183] width 8 height 8
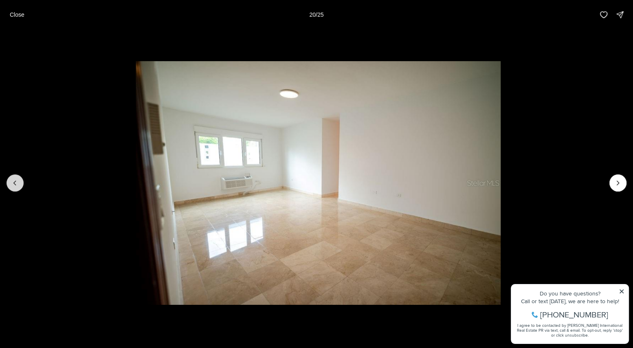
click at [14, 183] on icon "Previous slide" at bounding box center [15, 183] width 2 height 4
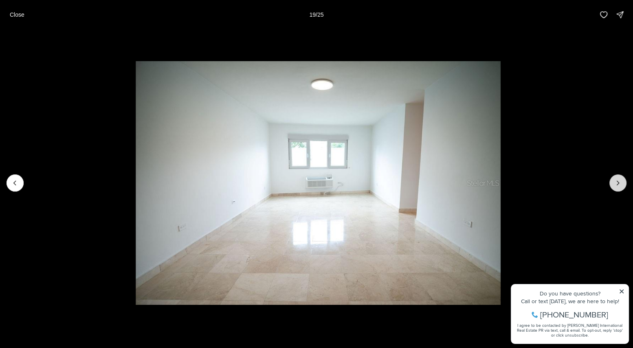
click at [614, 183] on icon "Next slide" at bounding box center [617, 183] width 8 height 8
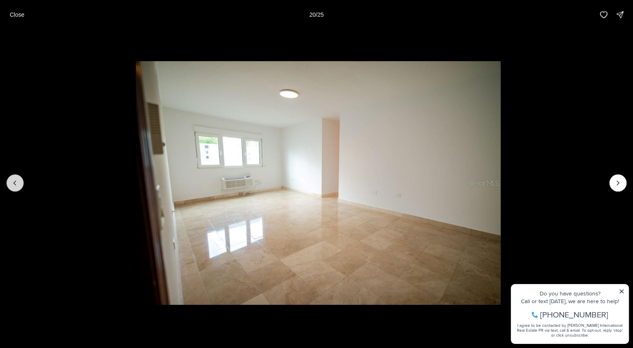
click at [18, 181] on icon "Previous slide" at bounding box center [15, 183] width 8 height 8
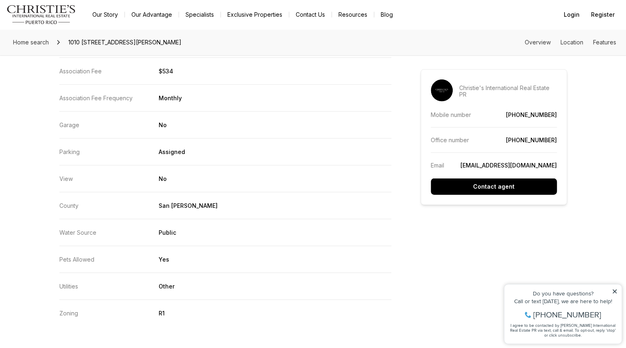
scroll to position [1430, 0]
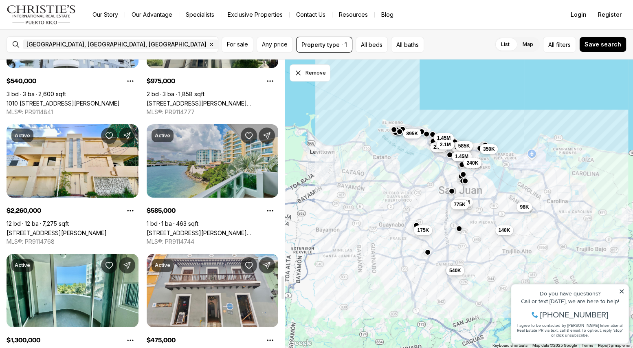
scroll to position [2727, 0]
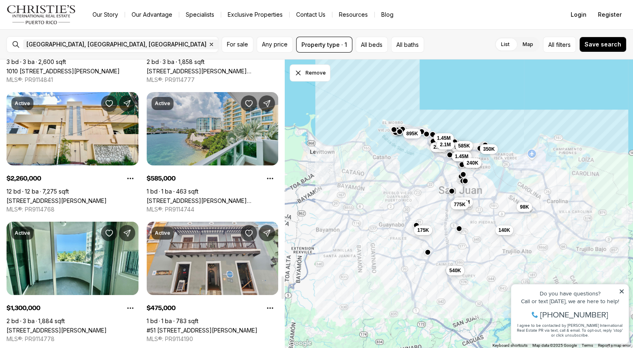
click at [206, 197] on link "[STREET_ADDRESS][PERSON_NAME][PERSON_NAME]" at bounding box center [213, 200] width 132 height 7
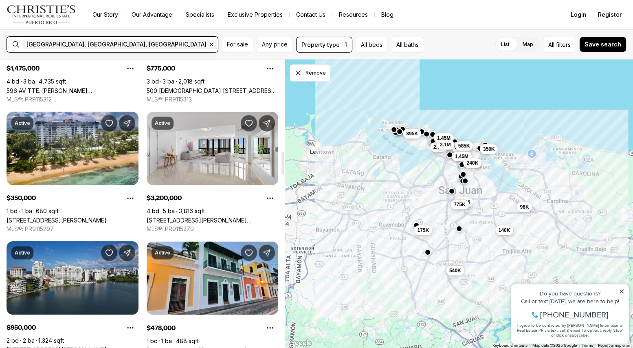
scroll to position [1140, 0]
